Goal: Information Seeking & Learning: Learn about a topic

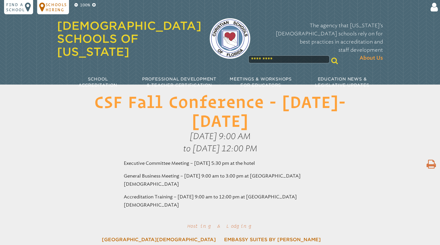
click at [52, 8] on p "Schools Hiring" at bounding box center [56, 7] width 21 height 10
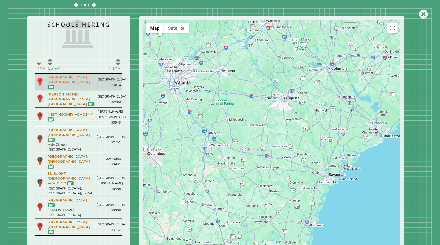
click at [58, 79] on link "[GEOGRAPHIC_DATA][DEMOGRAPHIC_DATA]" at bounding box center [69, 79] width 43 height 9
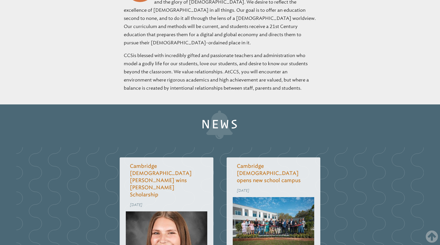
scroll to position [557, 0]
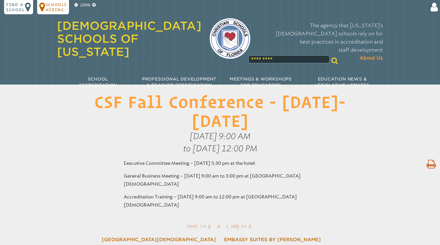
click at [60, 8] on p "Schools Hiring" at bounding box center [56, 7] width 21 height 10
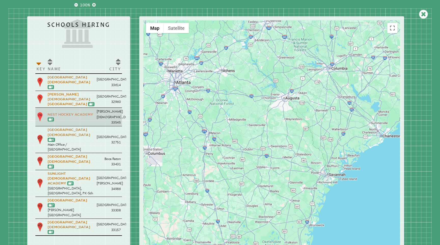
click at [61, 113] on link "Nest Hockey Academy" at bounding box center [71, 115] width 46 height 4
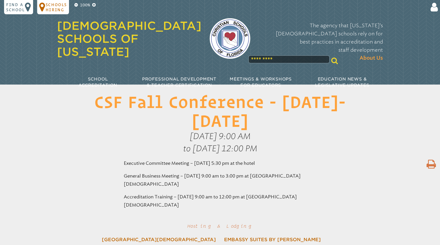
click at [51, 5] on p "Schools Hiring" at bounding box center [56, 7] width 21 height 10
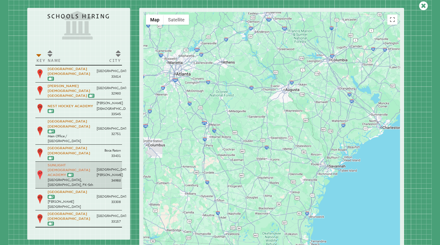
scroll to position [8, 0]
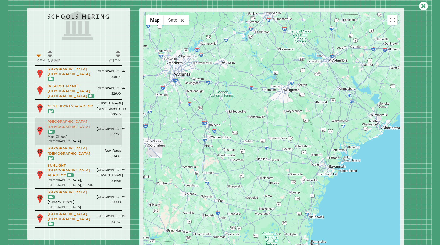
click at [74, 120] on link "[GEOGRAPHIC_DATA][DEMOGRAPHIC_DATA]" at bounding box center [69, 124] width 43 height 9
